Goal: Task Accomplishment & Management: Complete application form

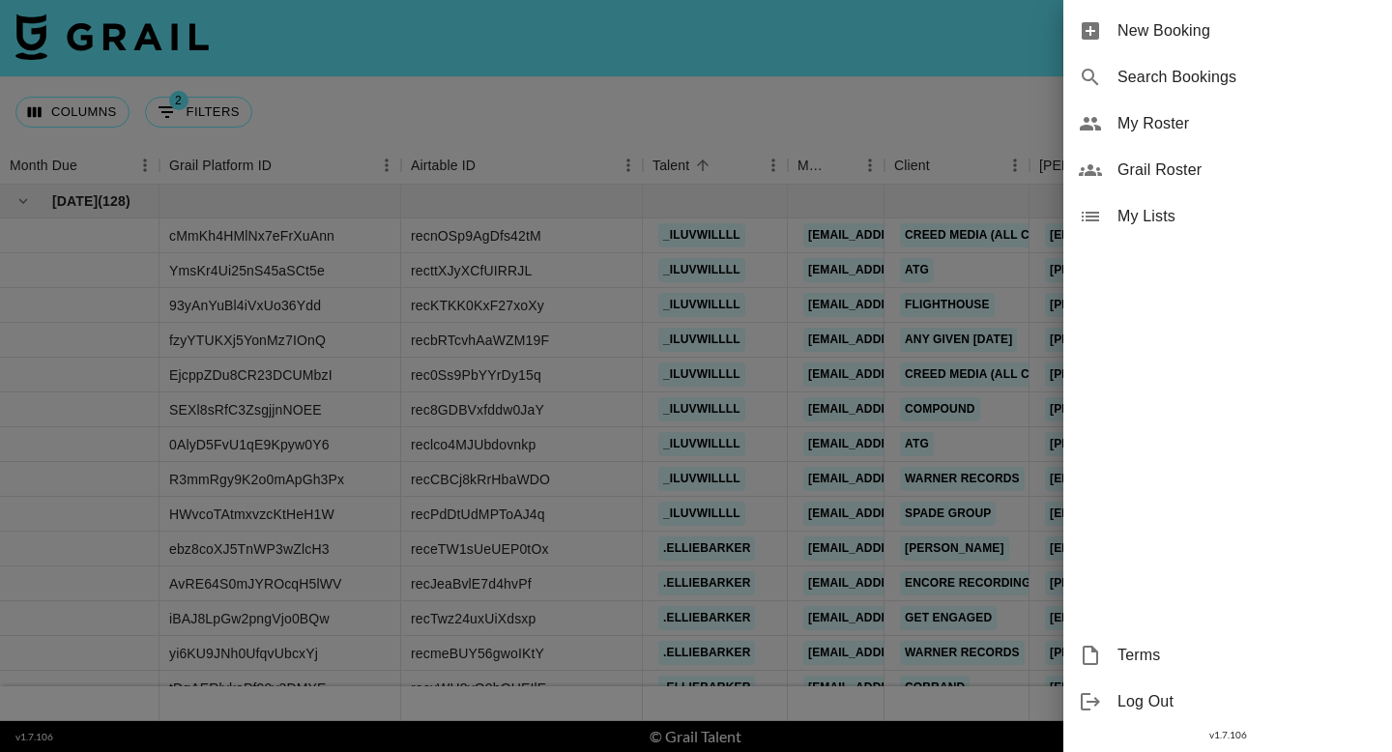
click at [1321, 37] on span "New Booking" at bounding box center [1246, 30] width 259 height 23
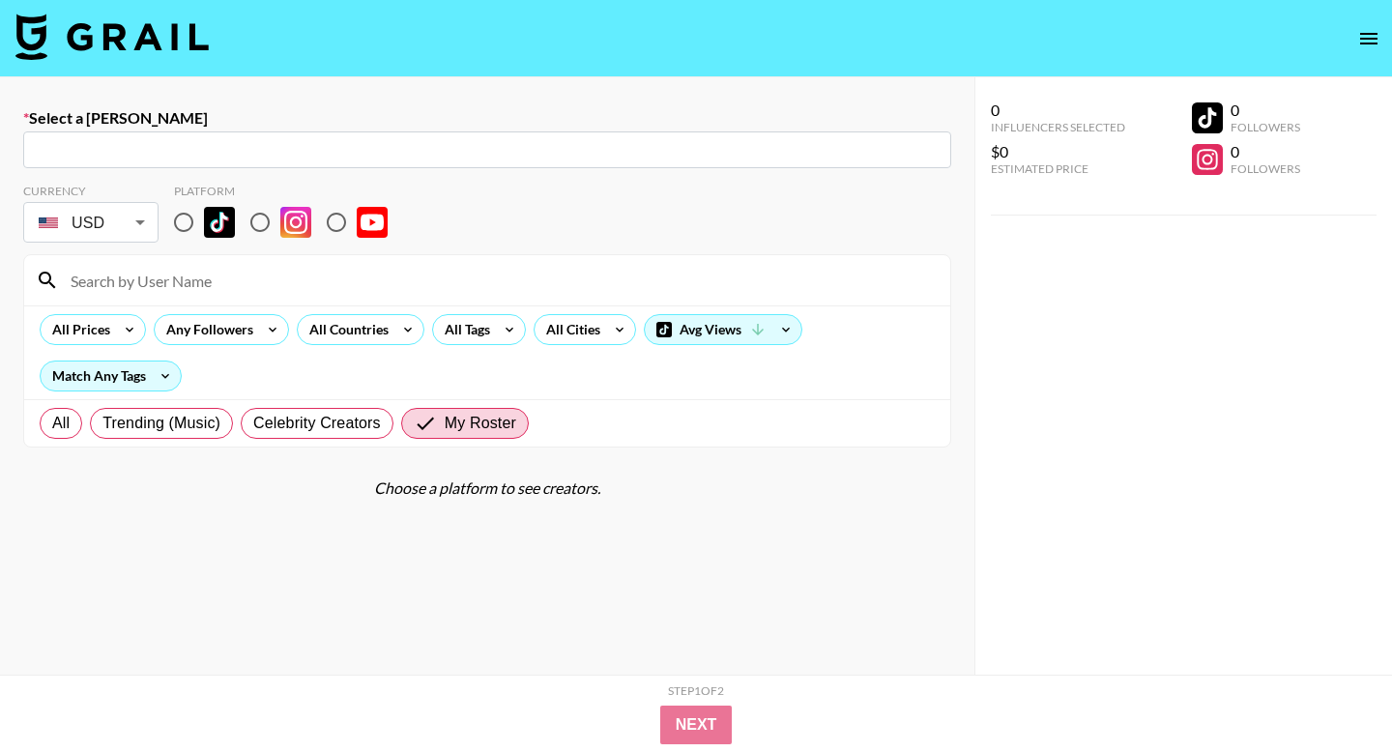
click at [357, 161] on div "​" at bounding box center [487, 149] width 928 height 37
paste input "[PERSON_NAME][EMAIL_ADDRESS][DOMAIN_NAME]"
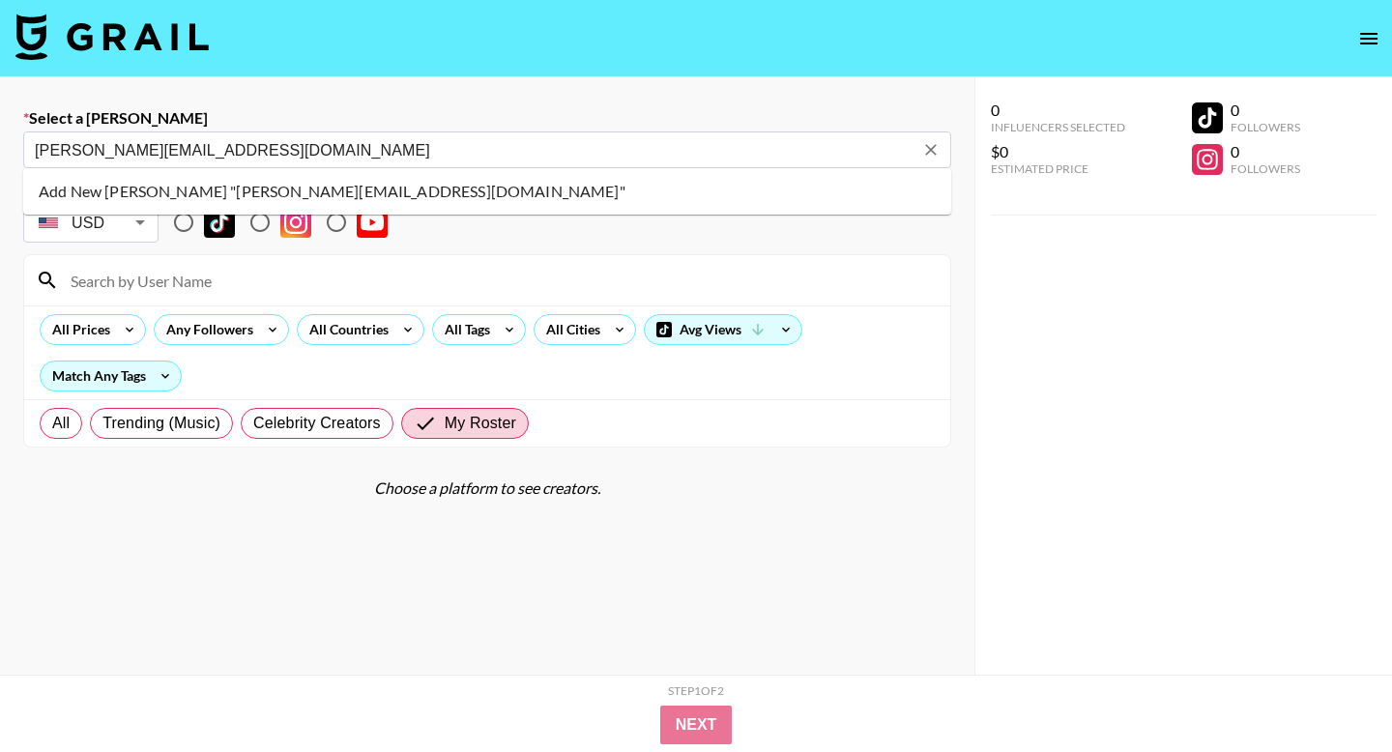
click at [290, 192] on li "Add New [PERSON_NAME] "[PERSON_NAME][EMAIL_ADDRESS][DOMAIN_NAME]"" at bounding box center [487, 191] width 928 height 31
type input "Add New [PERSON_NAME] "[PERSON_NAME][EMAIL_ADDRESS][DOMAIN_NAME]""
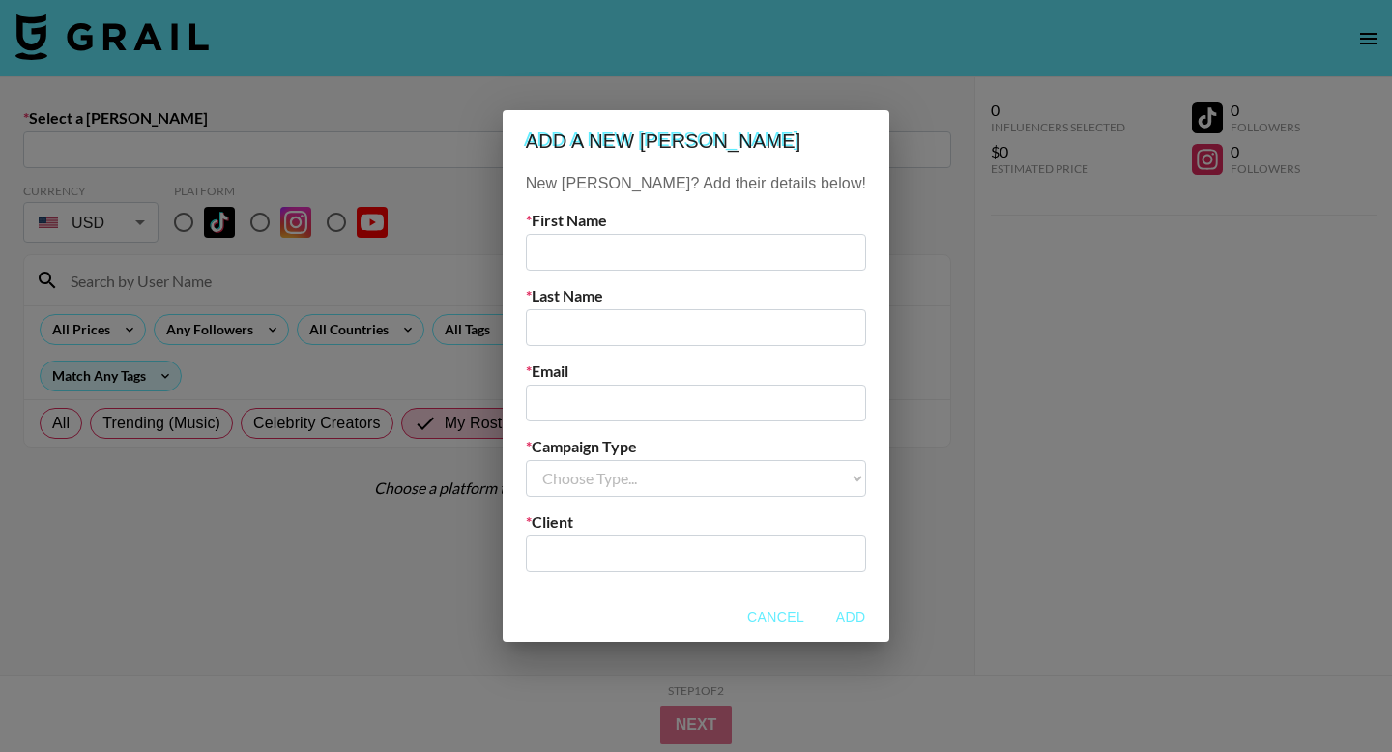
click at [673, 264] on input "text" at bounding box center [696, 252] width 340 height 37
type input "maxime"
click at [659, 305] on div "Last Name" at bounding box center [696, 316] width 340 height 60
click at [662, 325] on input "text" at bounding box center [696, 327] width 340 height 37
paste input "[PERSON_NAME][EMAIL_ADDRESS][DOMAIN_NAME]"
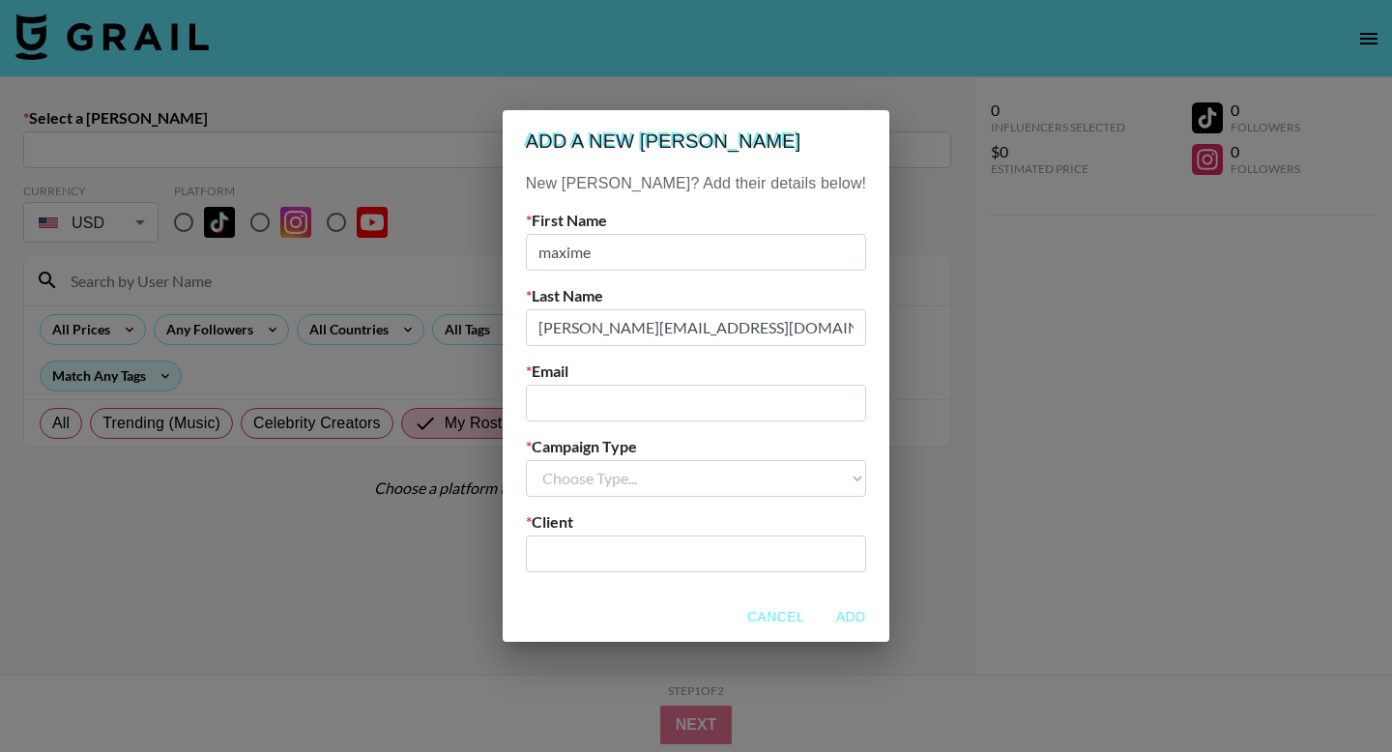
drag, startPoint x: 637, startPoint y: 333, endPoint x: 524, endPoint y: 308, distance: 115.8
click at [542, 327] on div "New [PERSON_NAME]? Add their details below! First Name [PERSON_NAME] Last Name …" at bounding box center [696, 381] width 387 height 419
drag, startPoint x: 628, startPoint y: 332, endPoint x: 1011, endPoint y: 330, distance: 382.8
click at [1011, 330] on div "Add a new [PERSON_NAME] New [PERSON_NAME]? Add their details below! First Name …" at bounding box center [696, 376] width 1392 height 752
type input "dodinet"
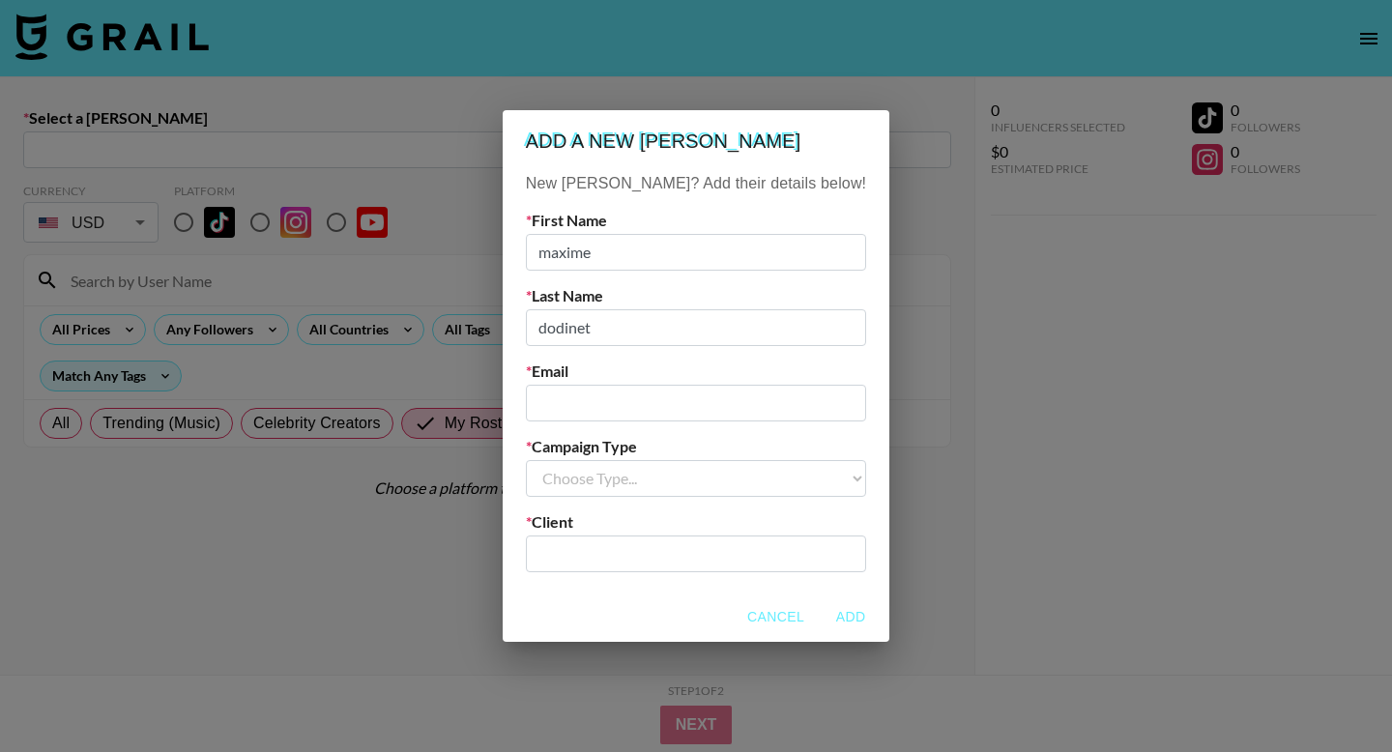
click at [750, 398] on input "email" at bounding box center [696, 403] width 340 height 37
paste input "[PERSON_NAME][EMAIL_ADDRESS][DOMAIN_NAME]"
type input "[PERSON_NAME][EMAIL_ADDRESS][DOMAIN_NAME]"
click at [686, 482] on select "Choose Type... Song Promos Brand Promos" at bounding box center [696, 478] width 340 height 37
select select "Song"
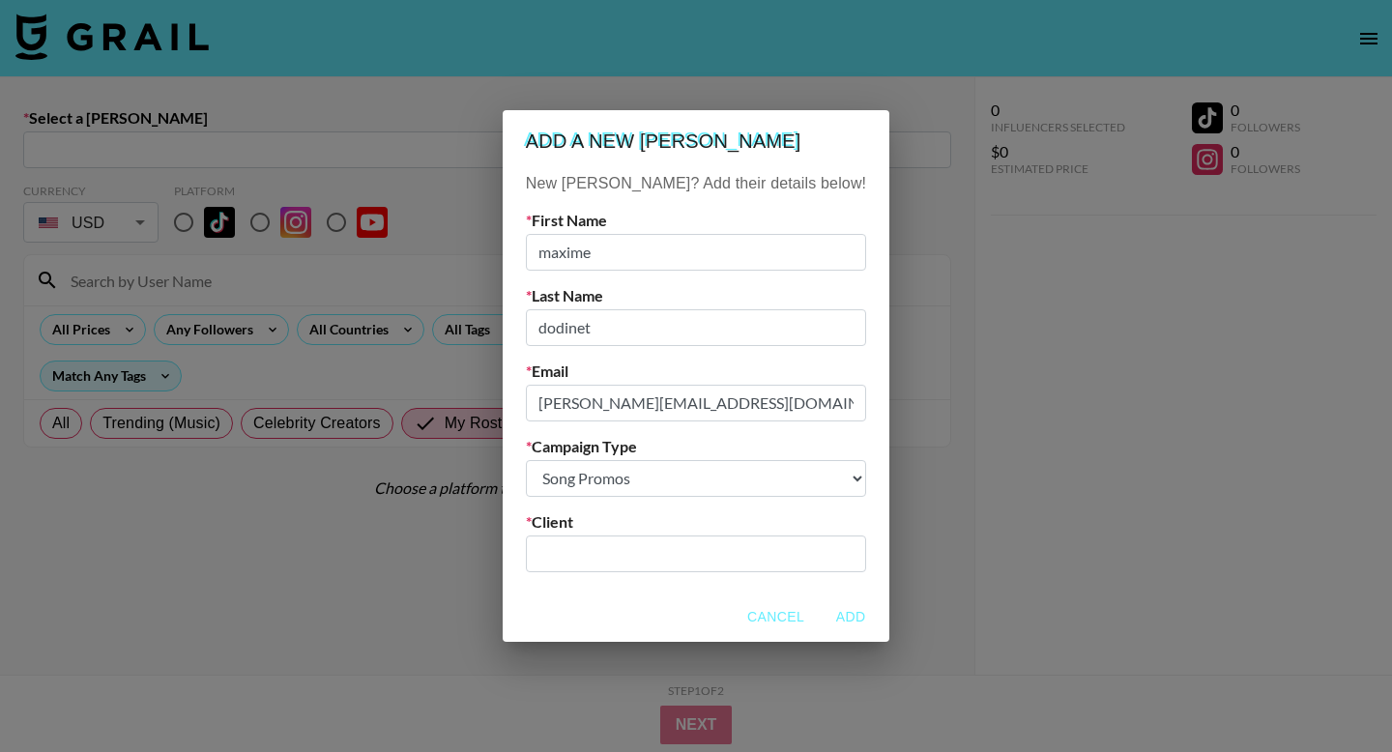
click at [564, 460] on select "Choose Type... Song Promos Brand Promos" at bounding box center [696, 478] width 340 height 37
click at [667, 558] on input "text" at bounding box center [695, 553] width 317 height 22
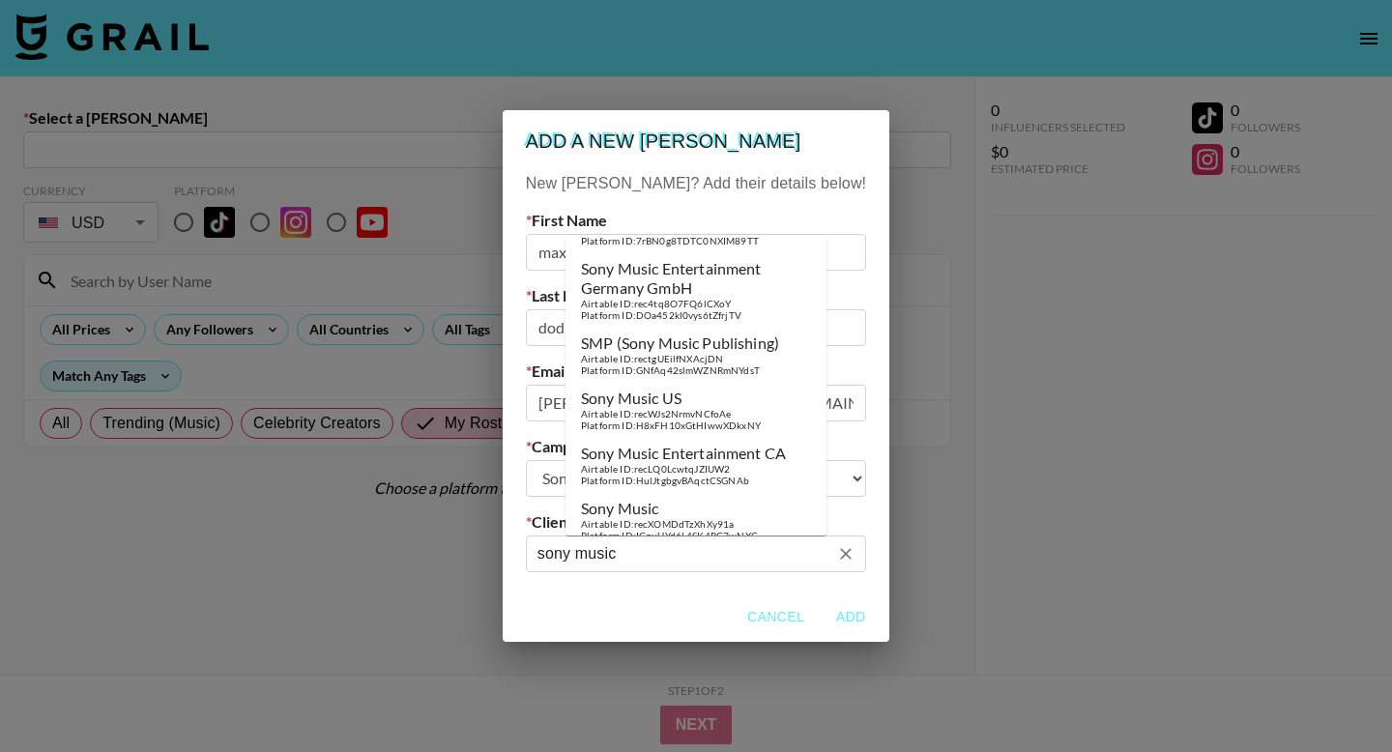
scroll to position [65, 0]
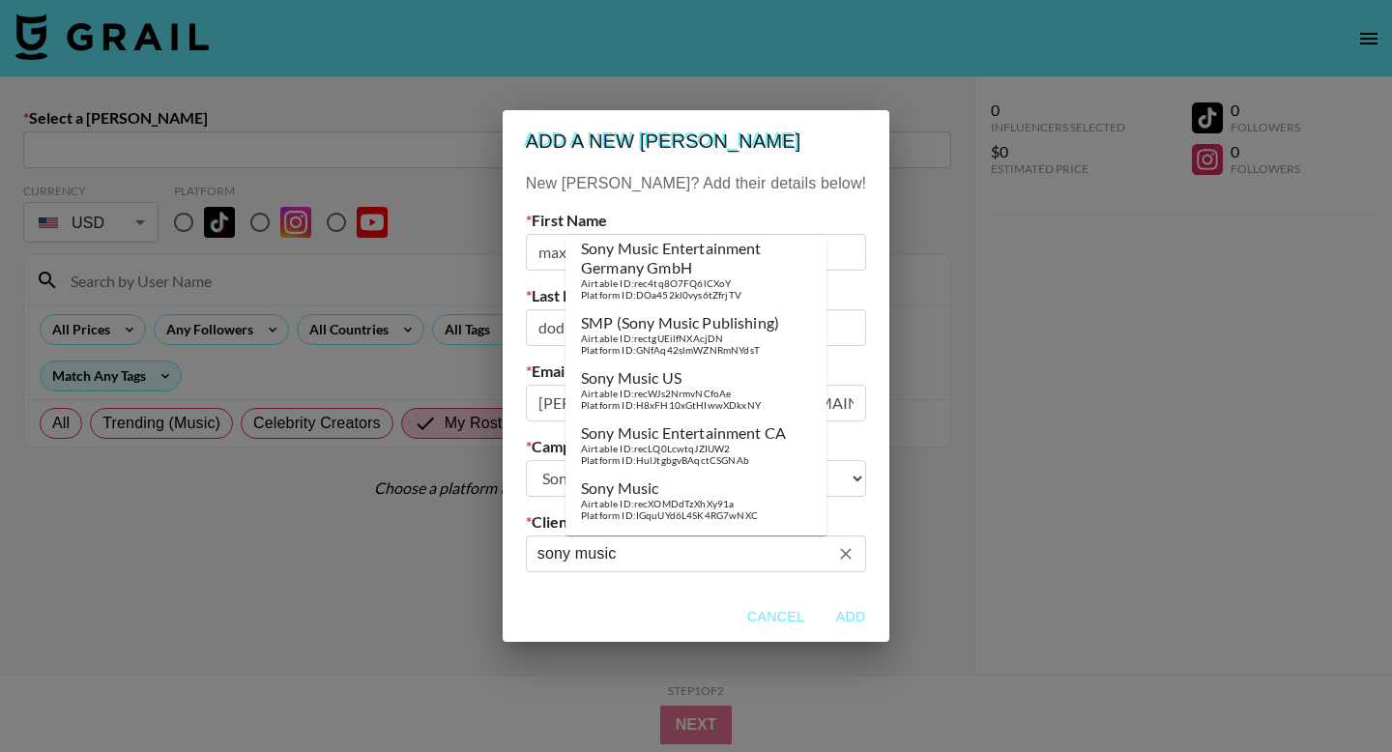
click at [721, 376] on div "Sony Music US" at bounding box center [671, 377] width 180 height 19
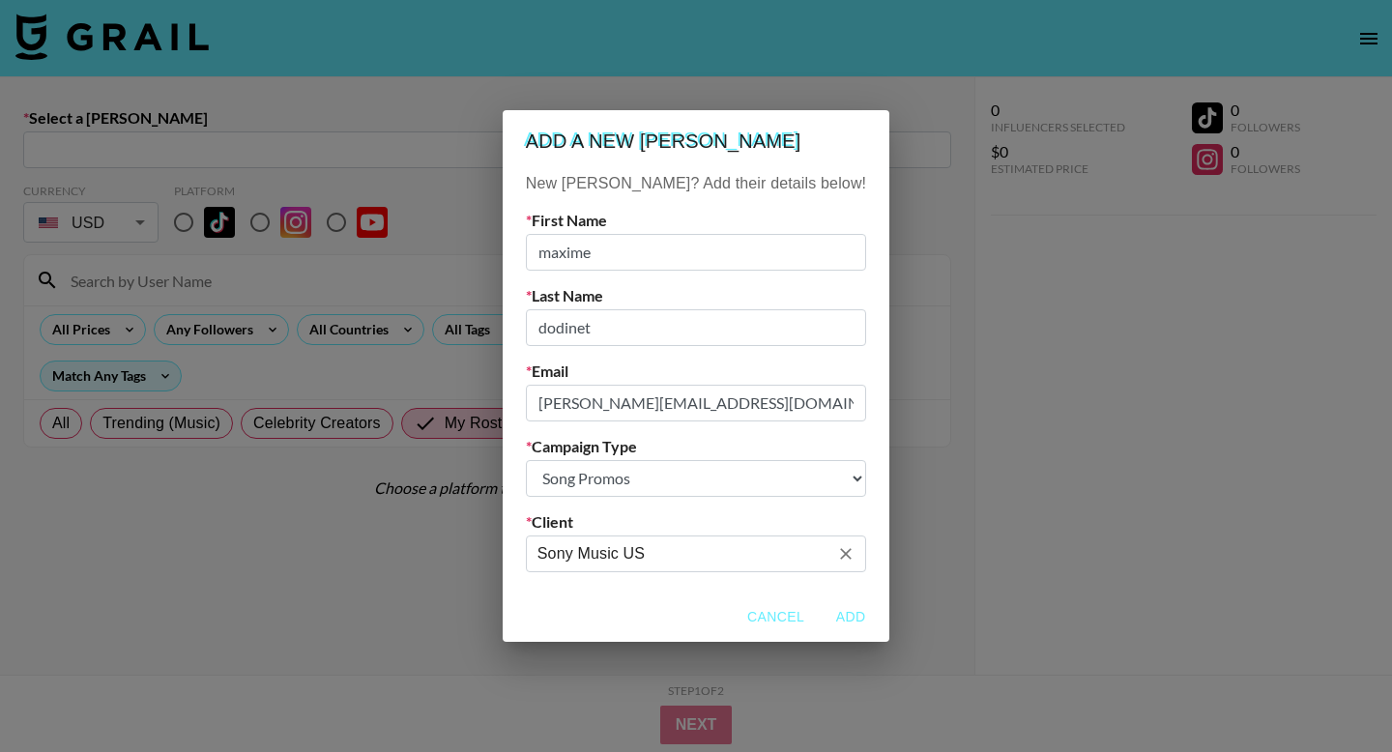
type input "Sony Music US"
click at [820, 612] on button "Add" at bounding box center [851, 617] width 62 height 36
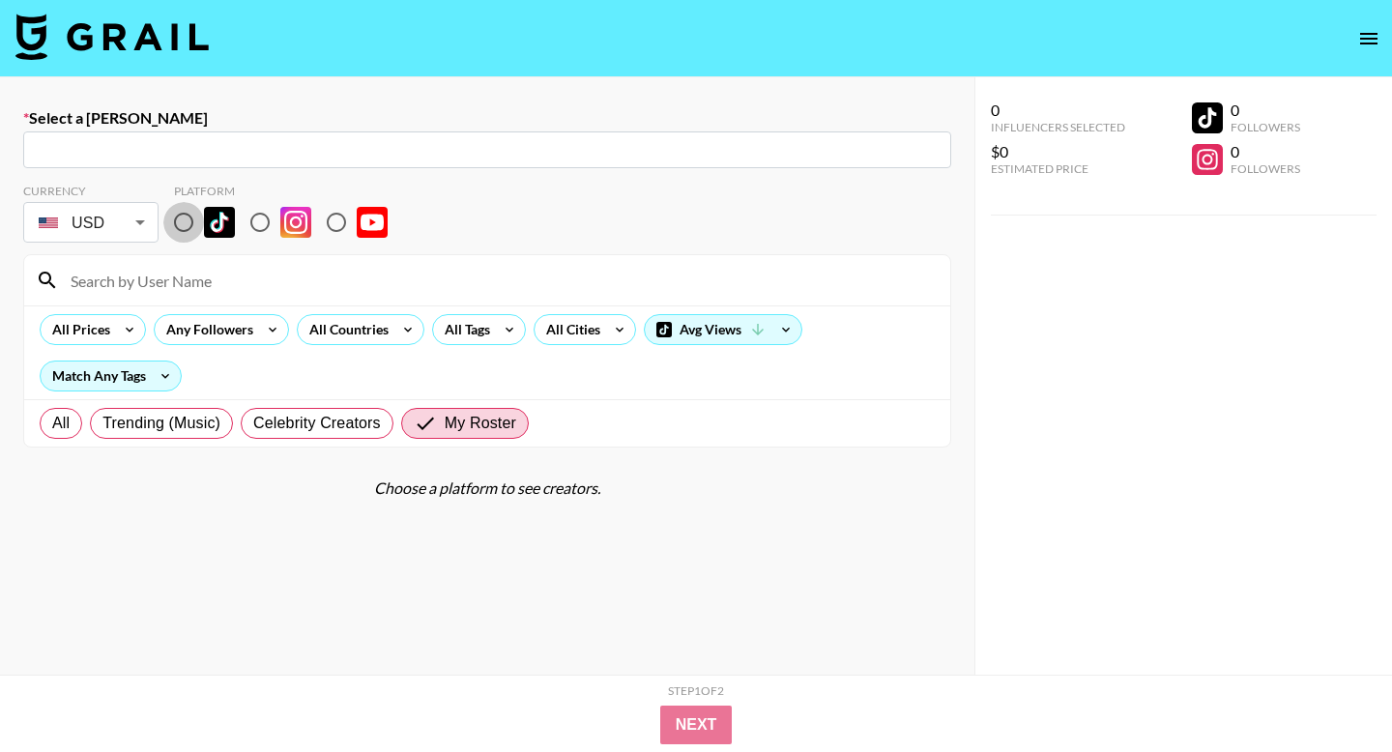
type input "[PERSON_NAME][EMAIL_ADDRESS][DOMAIN_NAME]: [PERSON_NAME] -- Sony Music US -- Hd…"
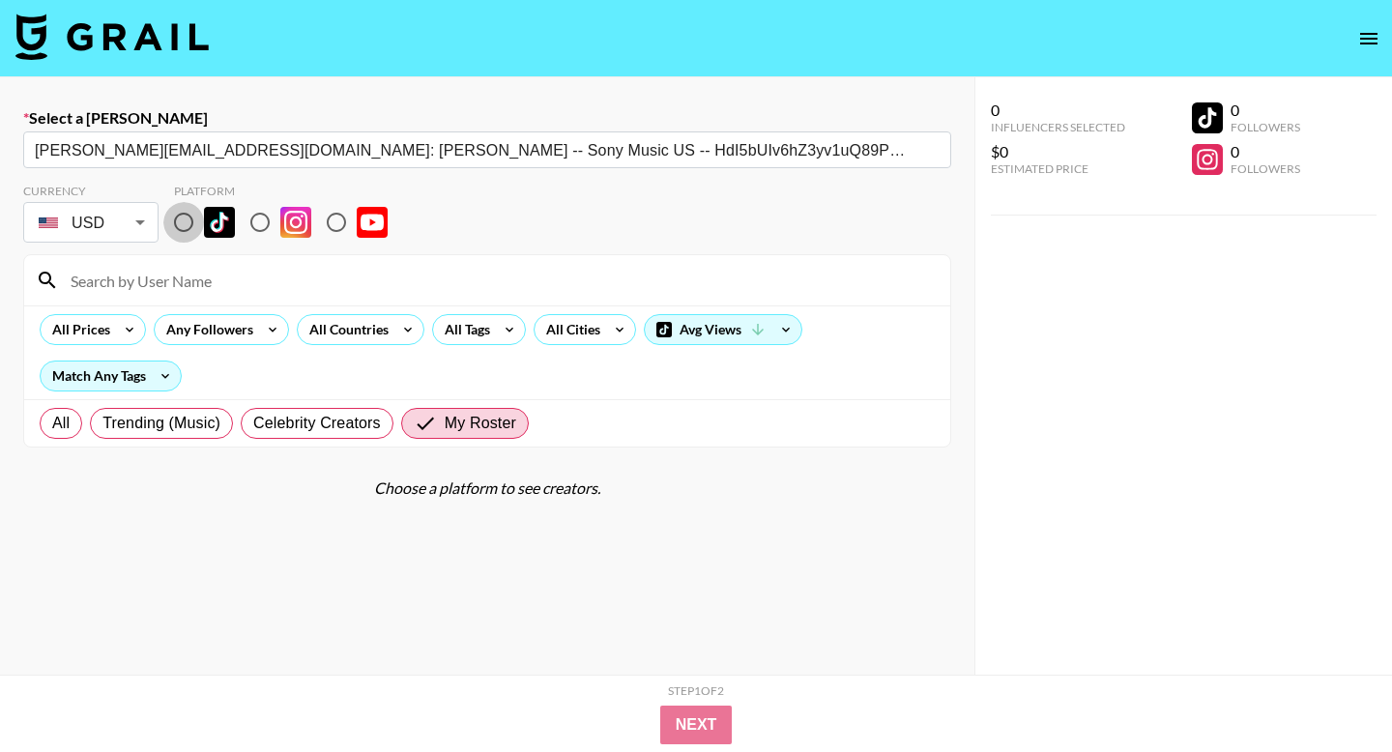
click at [173, 225] on input "radio" at bounding box center [183, 222] width 41 height 41
radio input "true"
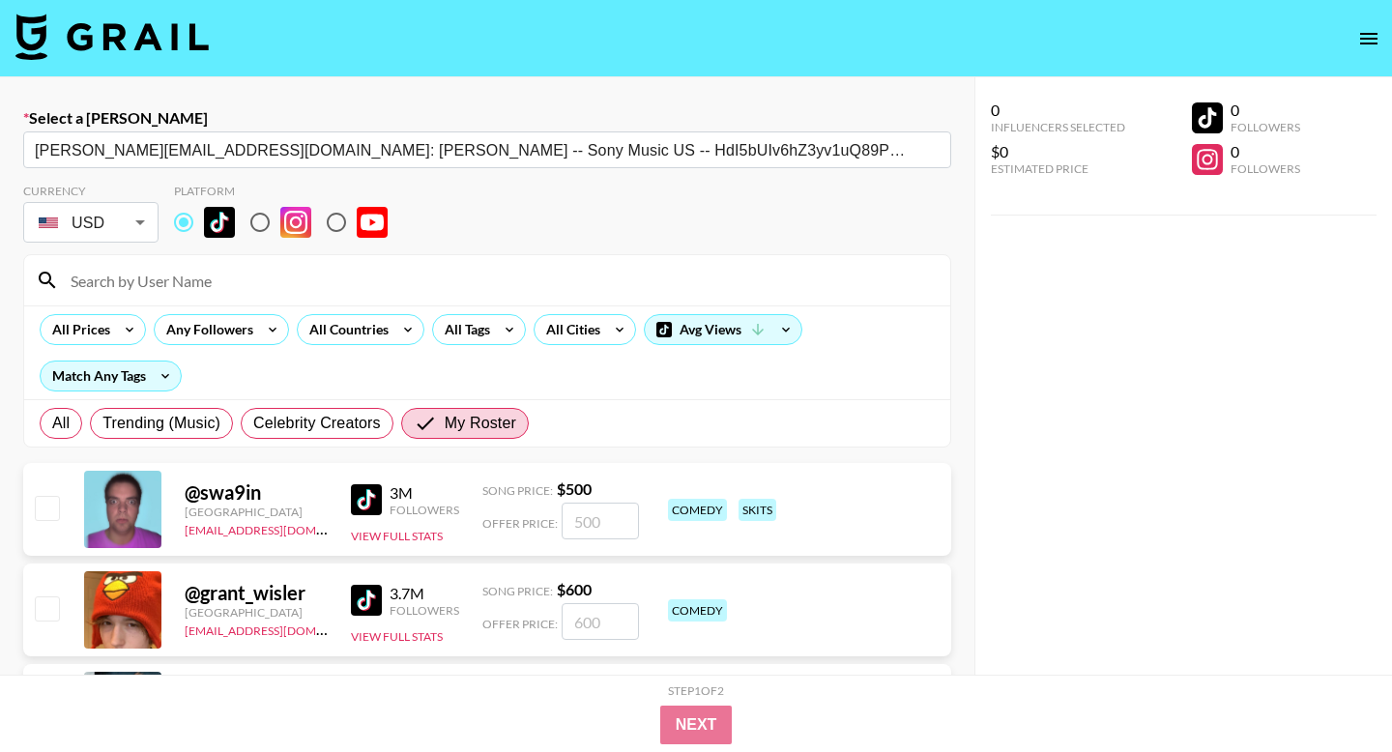
click at [201, 276] on input at bounding box center [499, 280] width 880 height 31
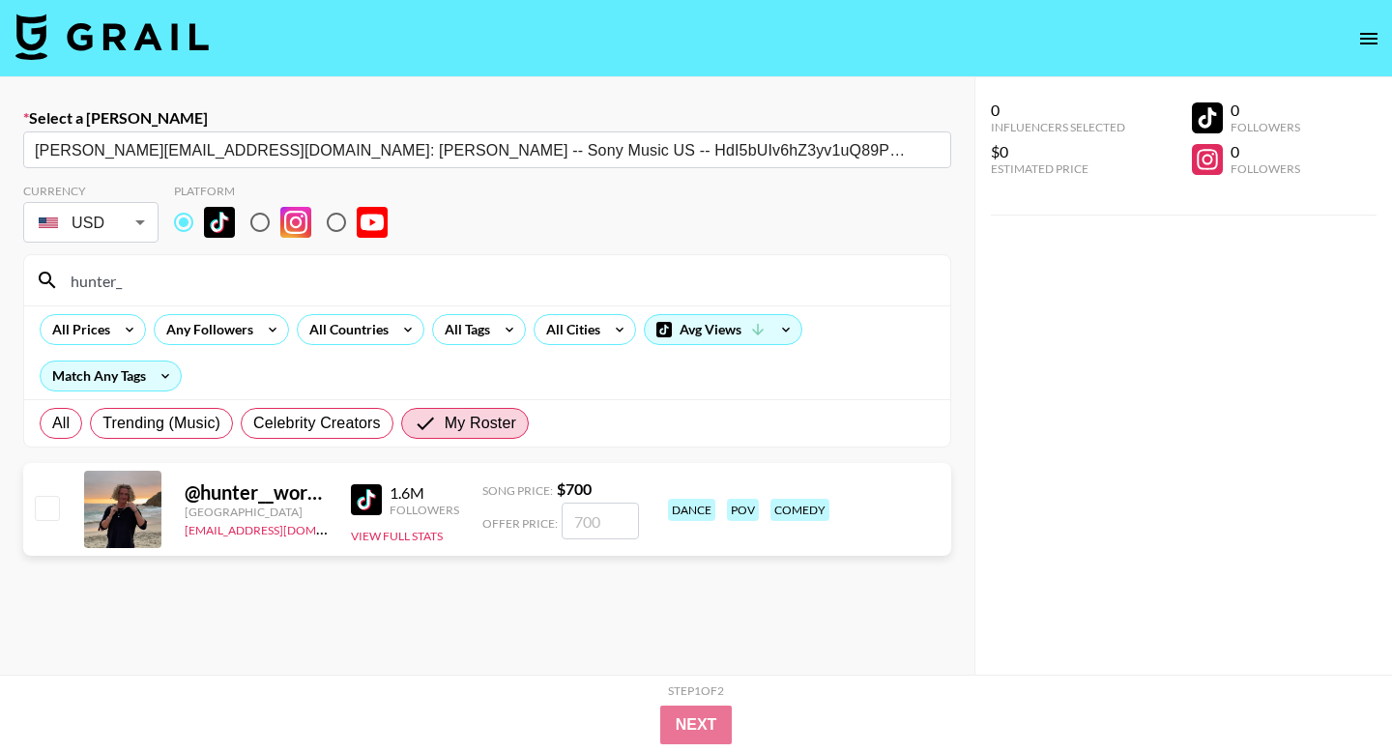
type input "hunter_"
click at [582, 520] on input "number" at bounding box center [600, 521] width 77 height 37
checkbox input "true"
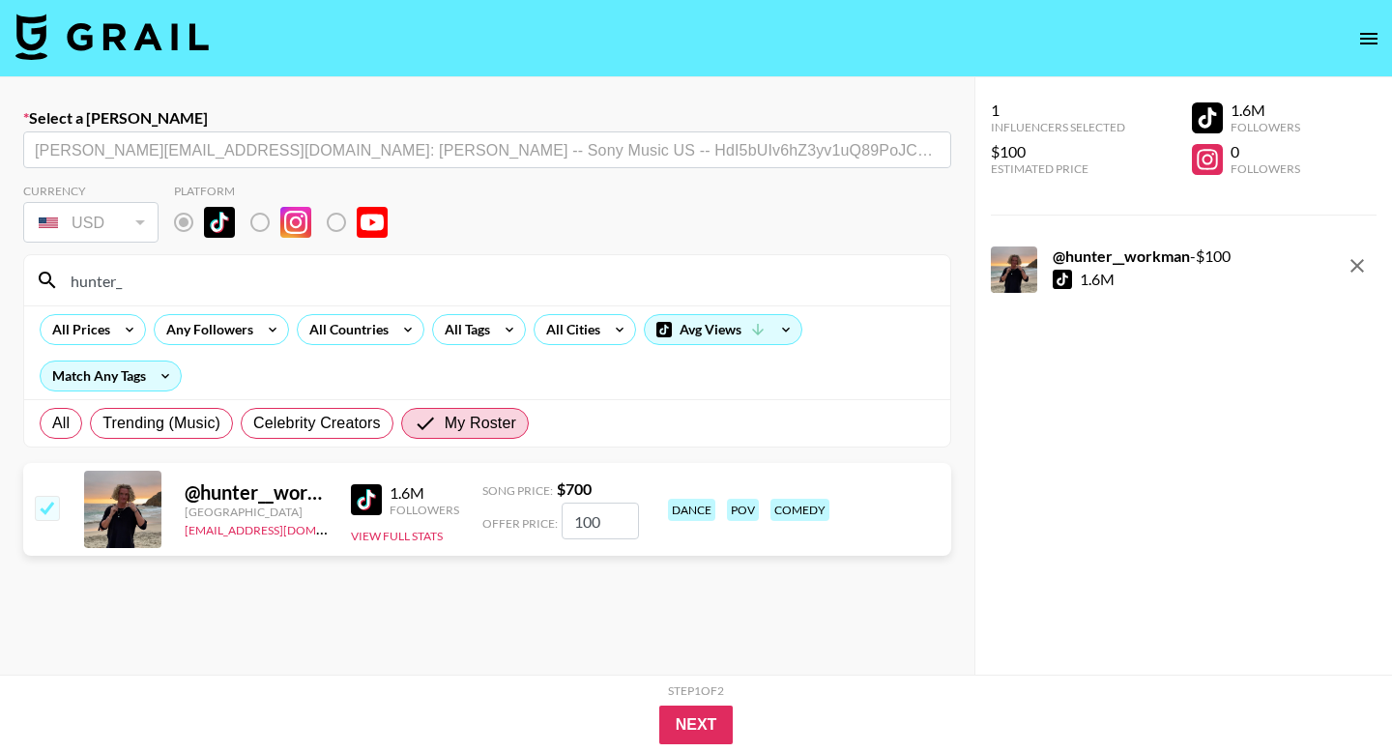
type input "1000"
click at [719, 731] on button "Next" at bounding box center [696, 725] width 74 height 39
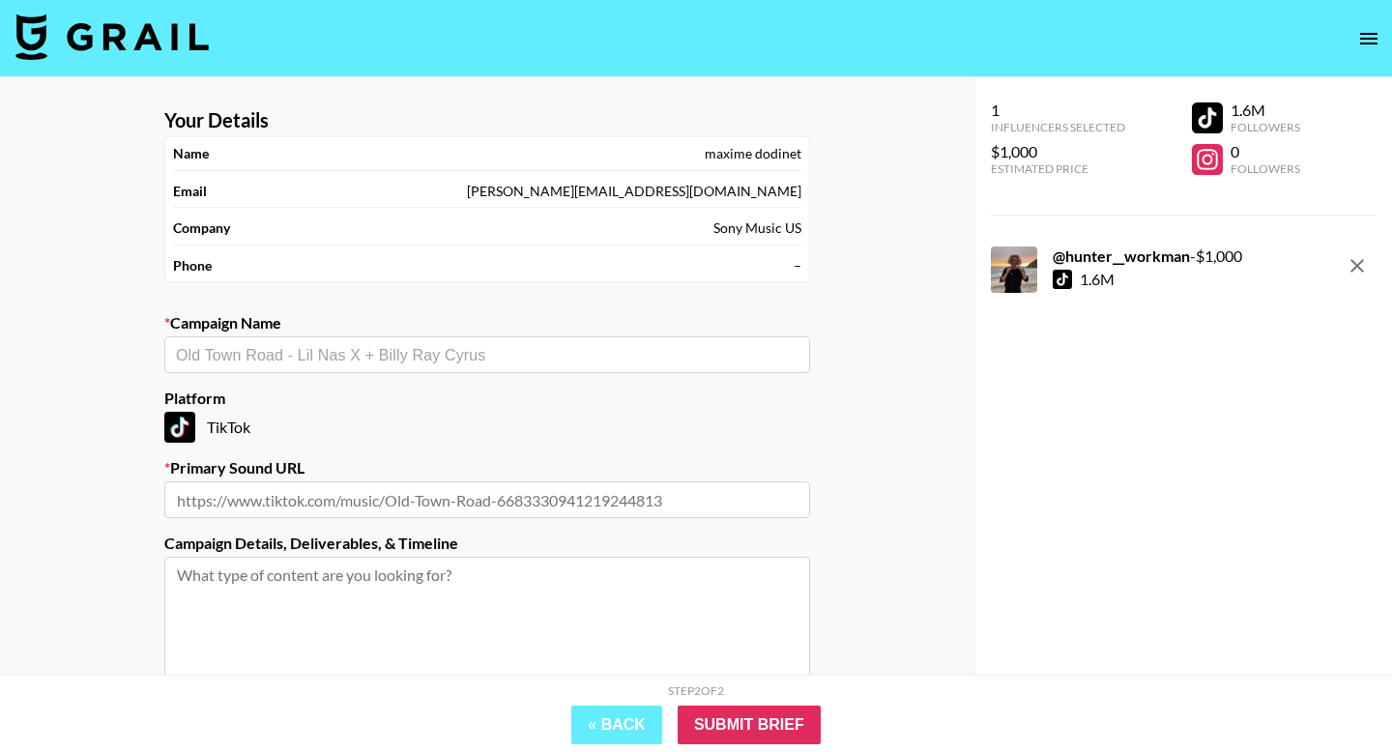
click at [534, 365] on div "​" at bounding box center [487, 354] width 646 height 37
click at [419, 507] on input "text" at bounding box center [487, 499] width 646 height 37
paste input "[URL][DOMAIN_NAME]"
type input "[URL][DOMAIN_NAME]"
click at [428, 358] on input "text" at bounding box center [487, 355] width 622 height 22
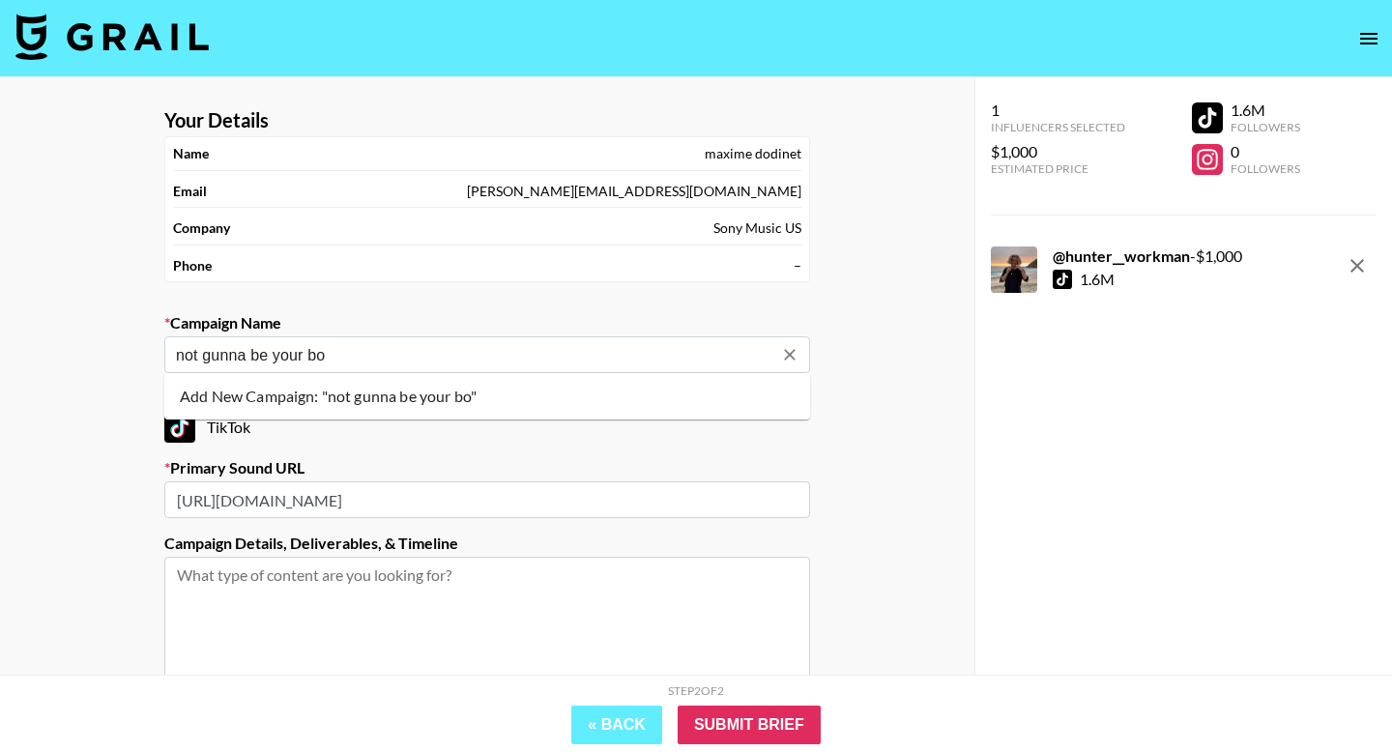
type input "not gunna be your boo"
click at [418, 410] on li "Add New Campaign: "not gunna be your boo"" at bounding box center [487, 396] width 646 height 31
click at [762, 721] on input "Submit Brief" at bounding box center [749, 725] width 143 height 39
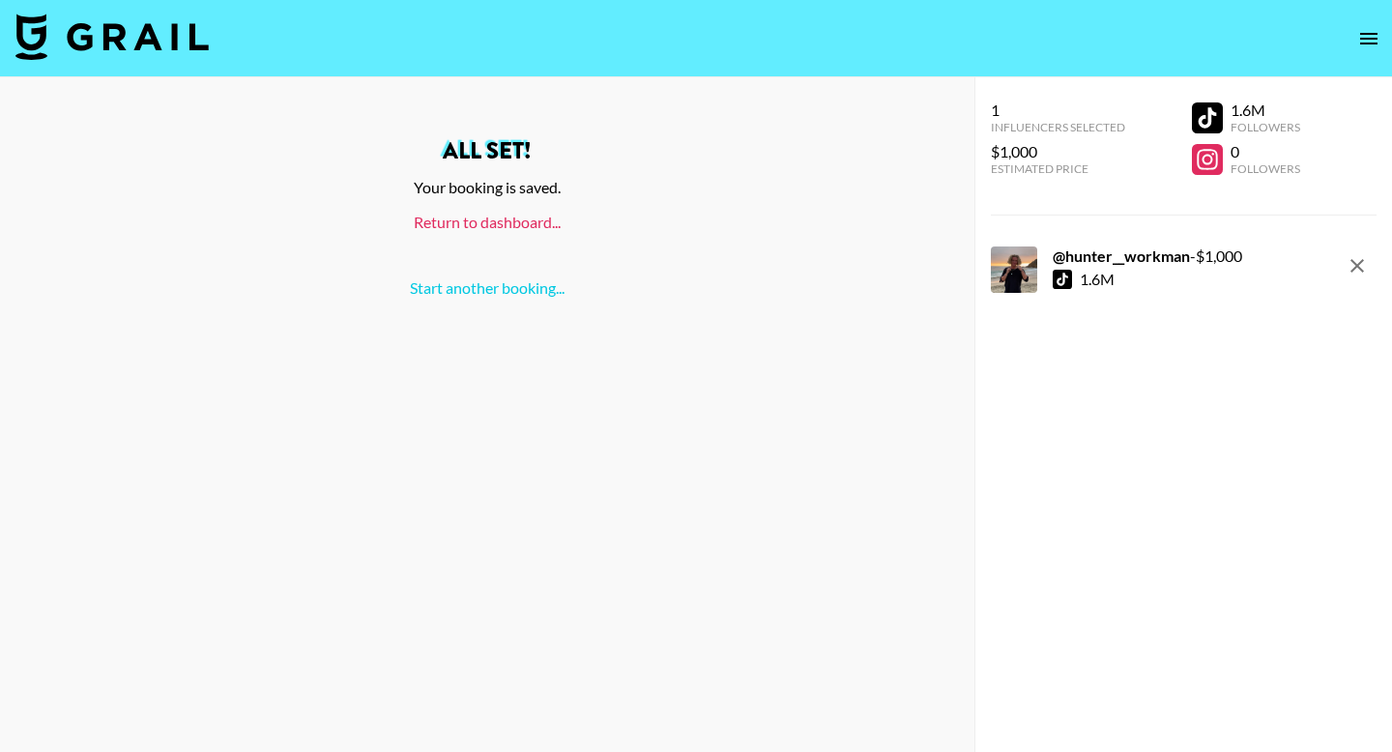
click at [473, 226] on link "Return to dashboard..." at bounding box center [487, 222] width 147 height 18
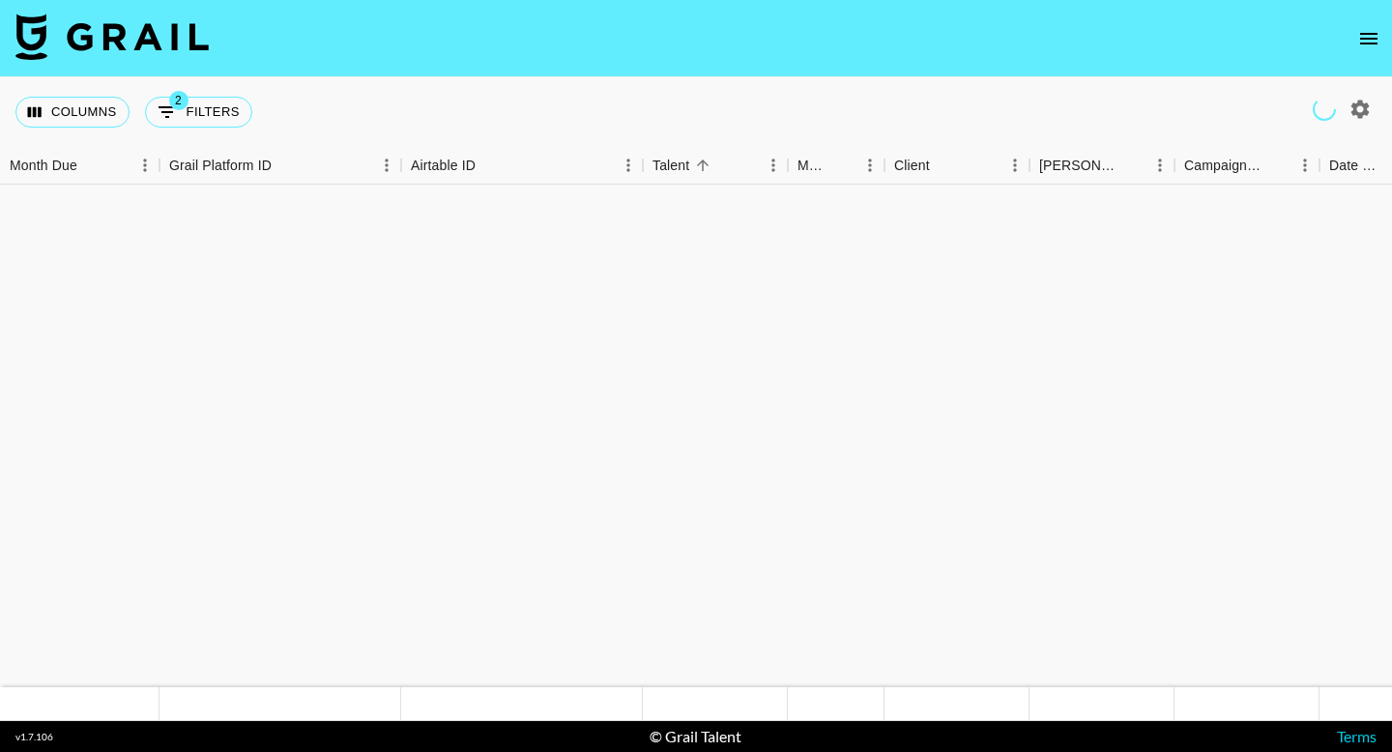
scroll to position [10444, 0]
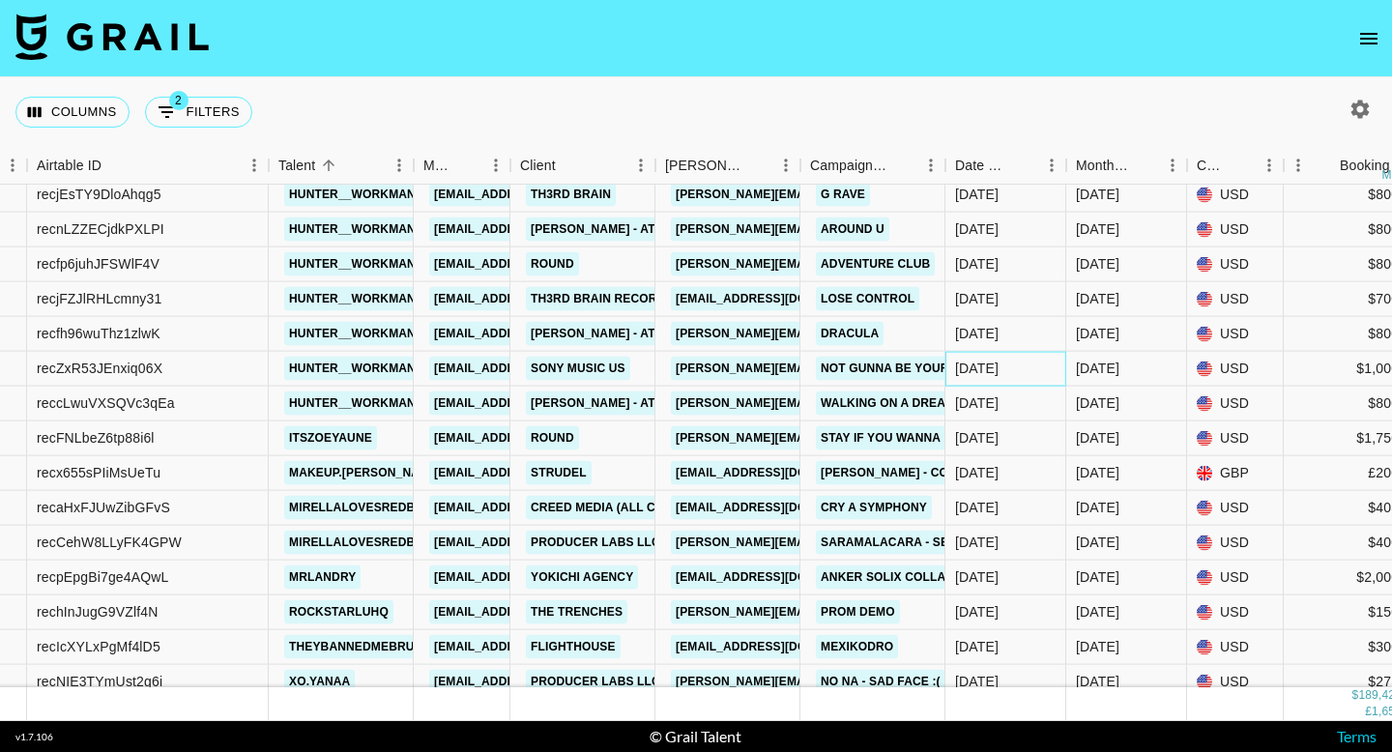
click at [992, 357] on div "[DATE]" at bounding box center [1005, 369] width 121 height 35
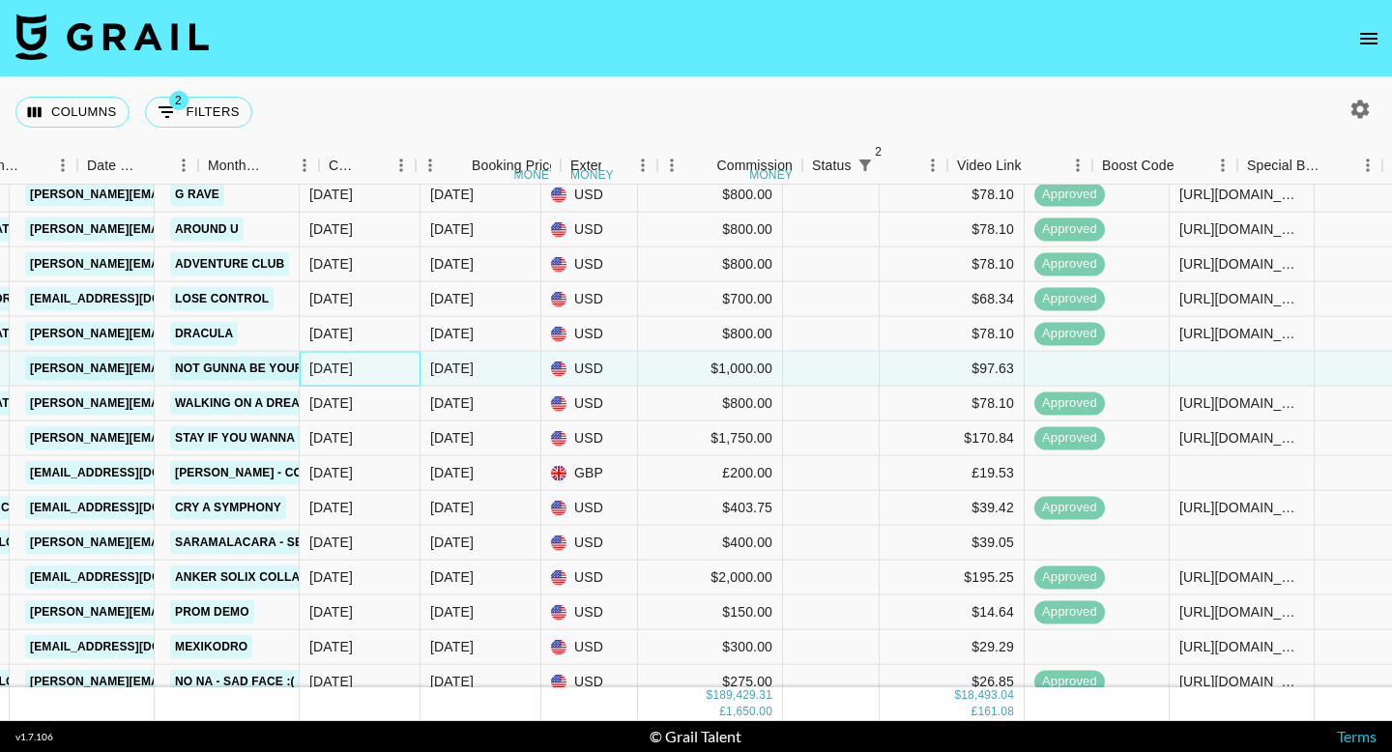
scroll to position [10362, 1537]
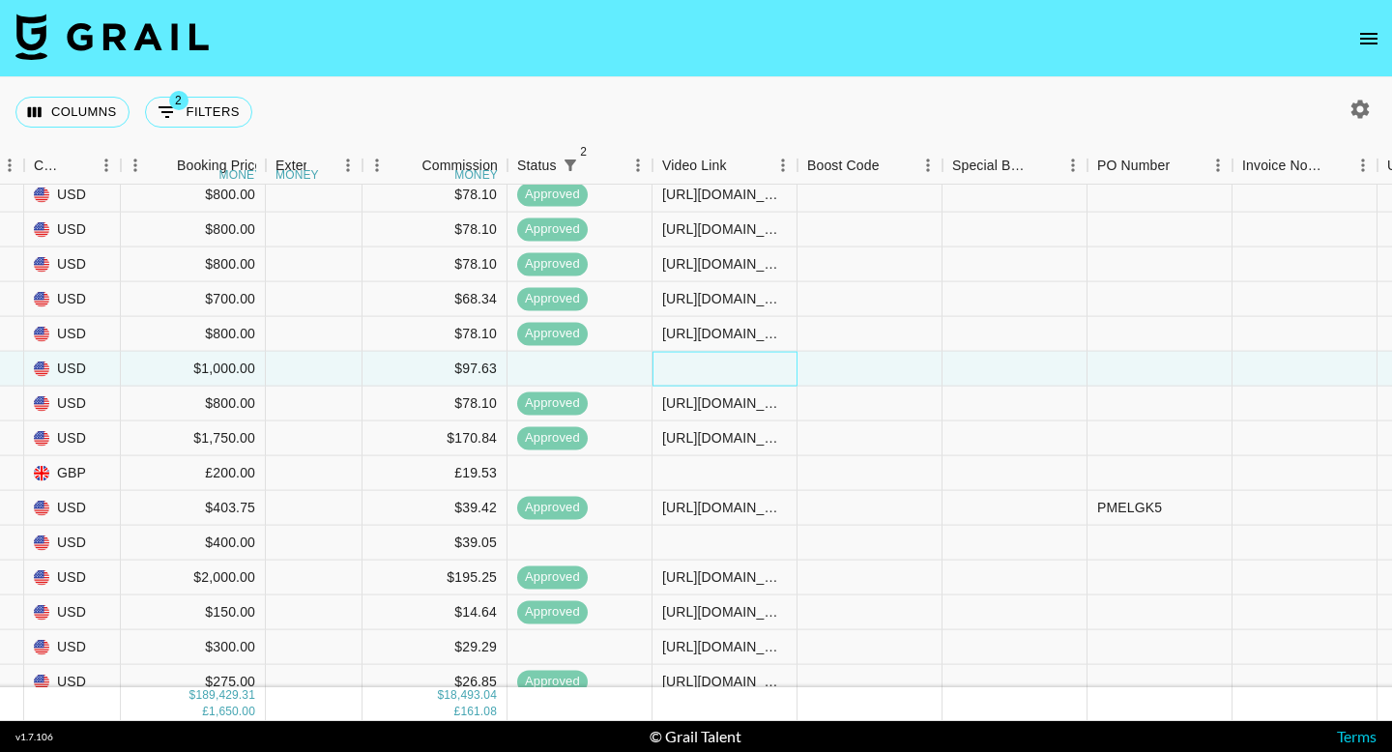
click at [764, 379] on div at bounding box center [724, 369] width 145 height 35
type input "https://www.tiktok.com/@hunter__workman/video/7561202523952975159?_r=1&_t=ZT-90…"
click at [863, 372] on div at bounding box center [869, 369] width 145 height 35
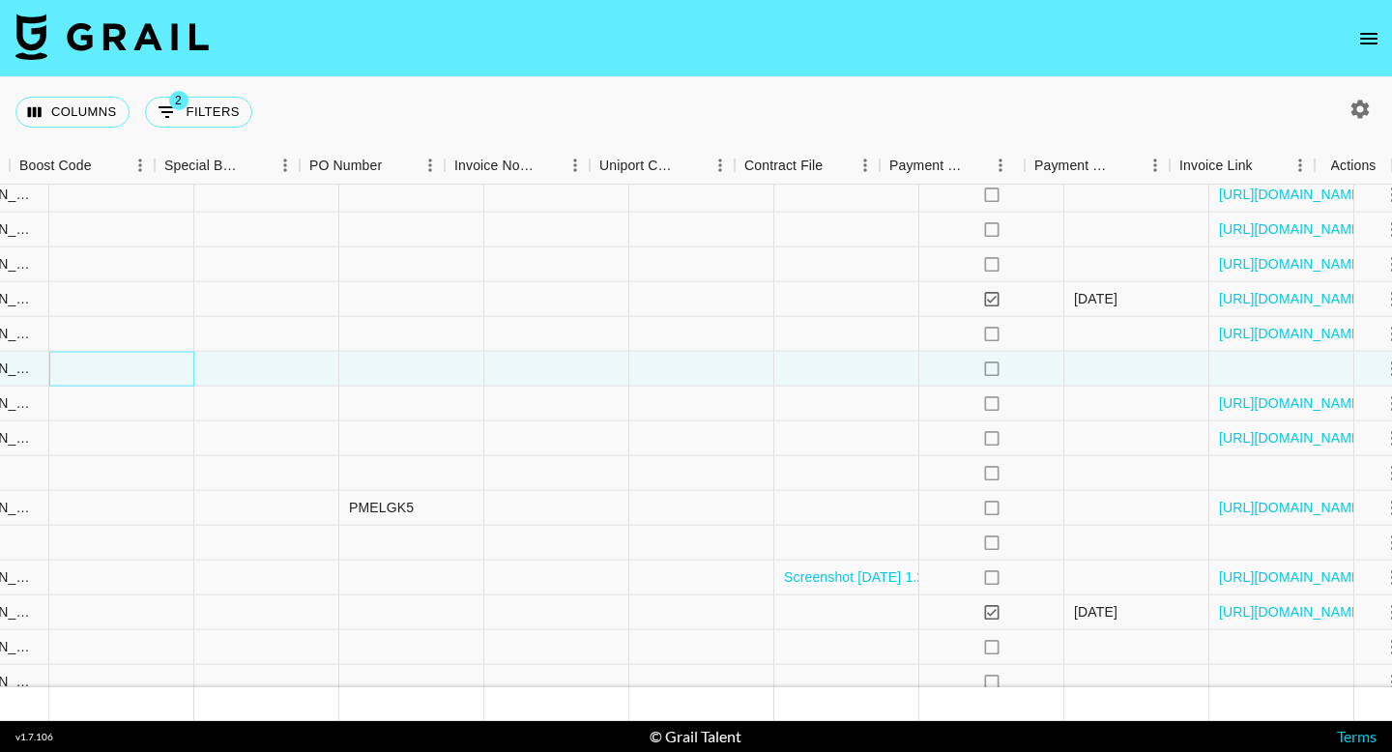
scroll to position [10362, 2325]
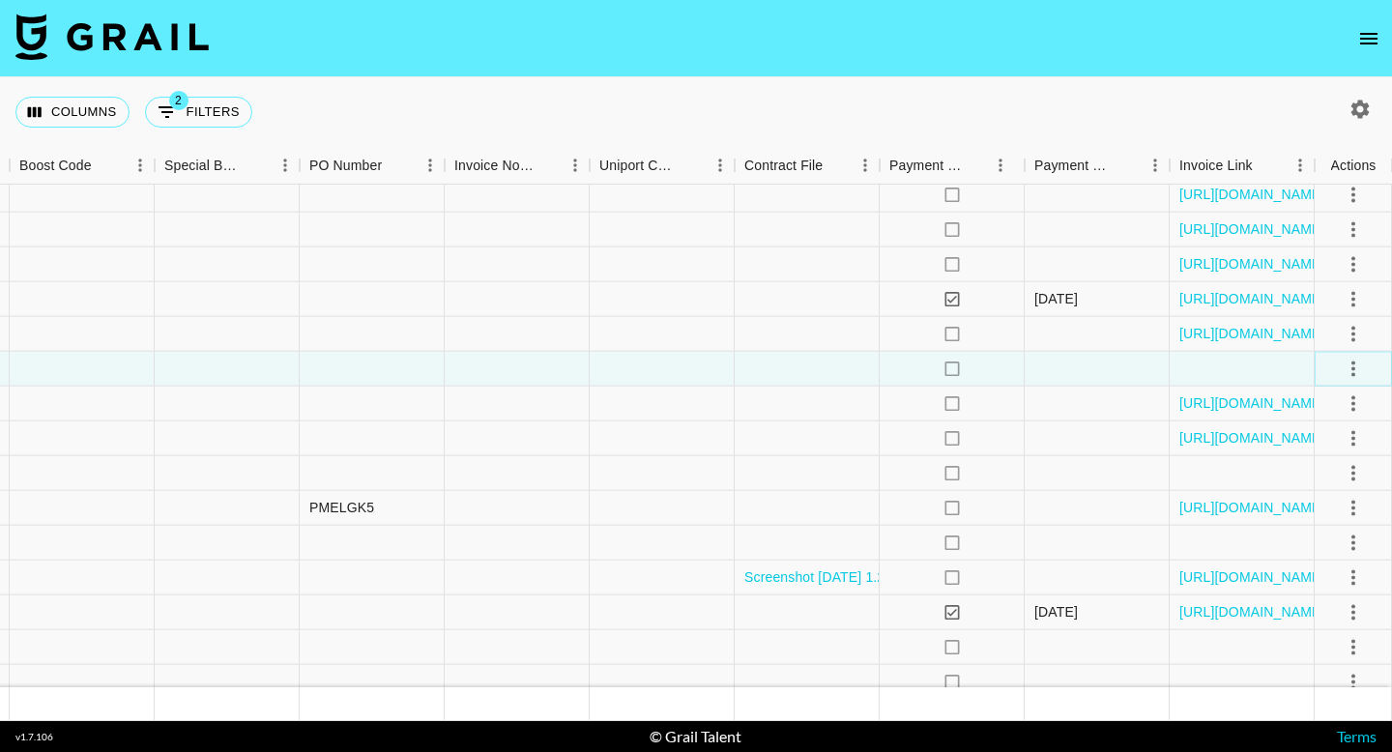
click at [1342, 369] on icon "select merge strategy" at bounding box center [1353, 368] width 23 height 23
click at [1315, 546] on div "Approve" at bounding box center [1311, 548] width 59 height 23
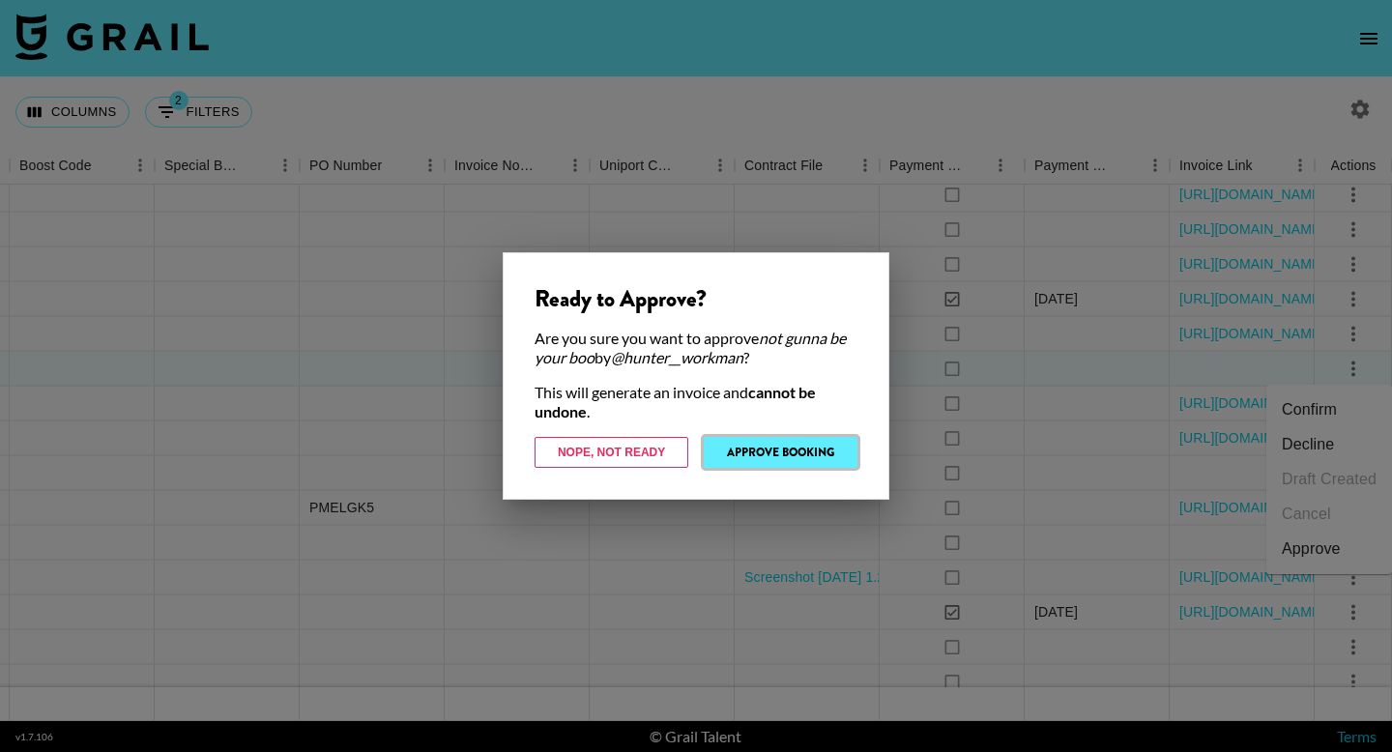
click at [764, 463] on button "Approve Booking" at bounding box center [781, 452] width 154 height 31
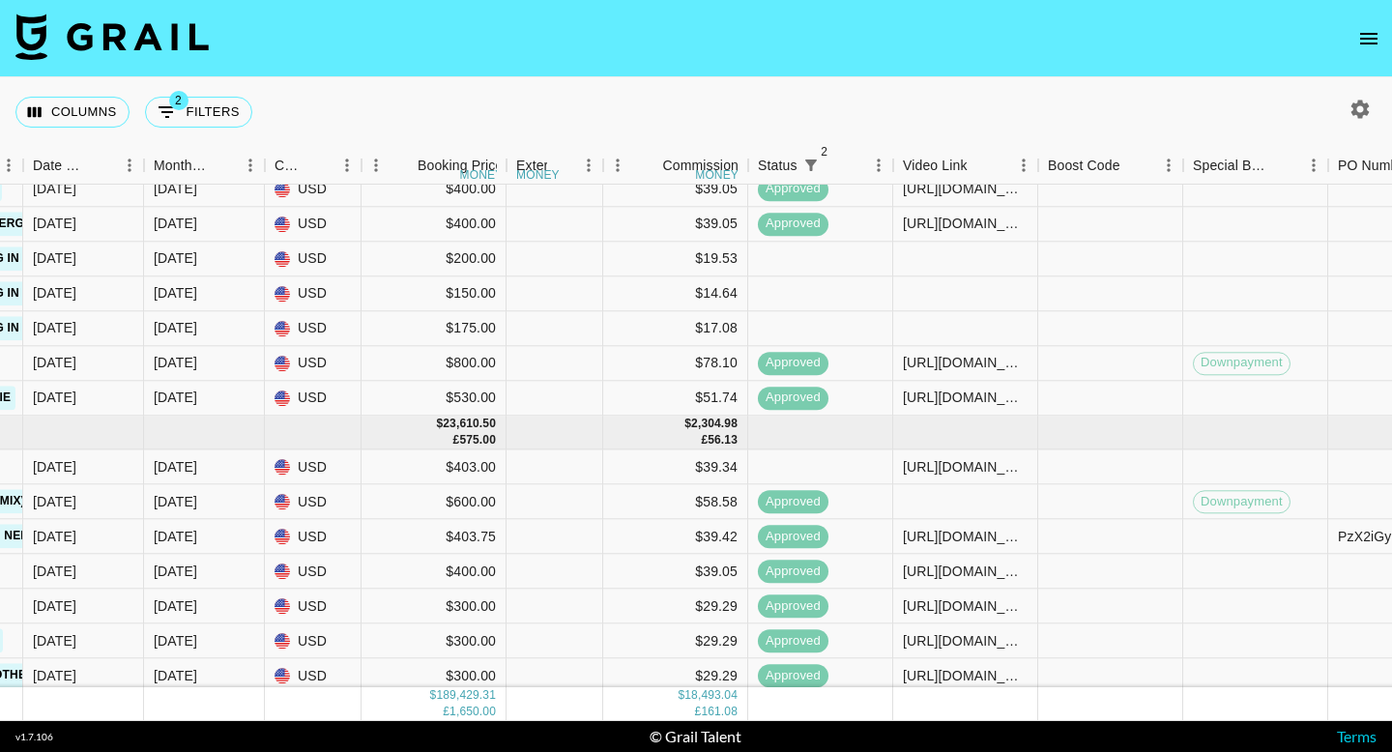
scroll to position [9353, 1296]
